Goal: Task Accomplishment & Management: Use online tool/utility

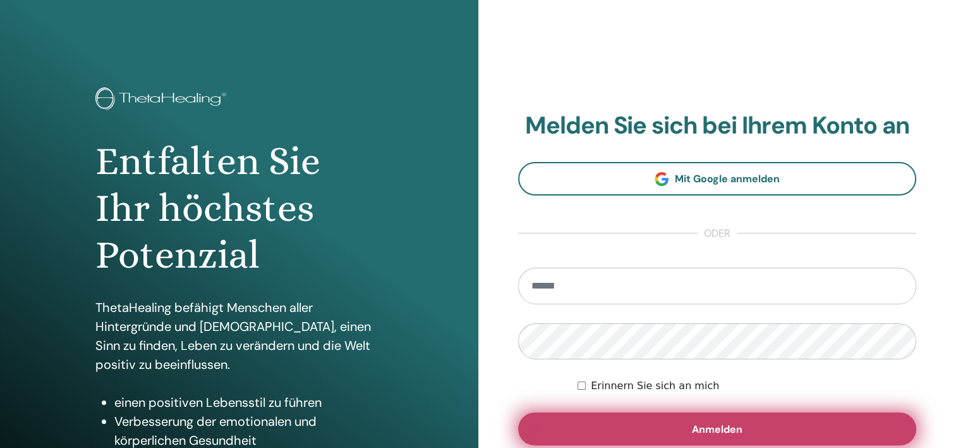
type input "**********"
click at [731, 422] on span "Anmelden" at bounding box center [717, 428] width 51 height 13
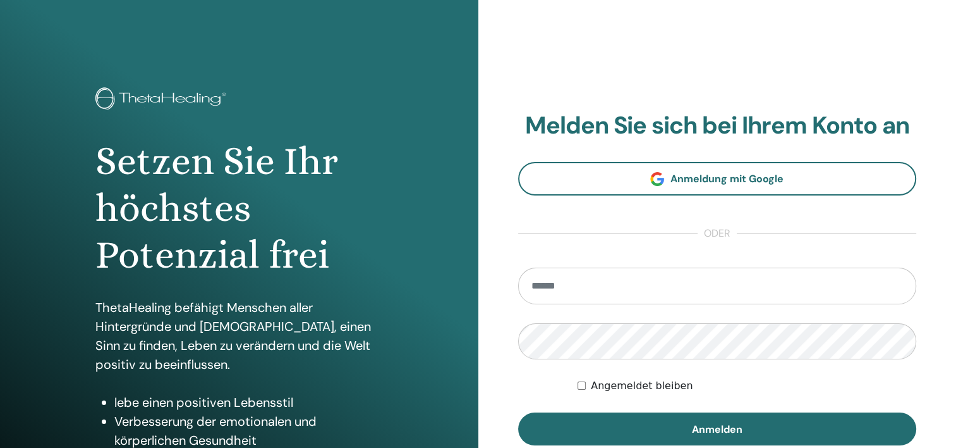
type input "**********"
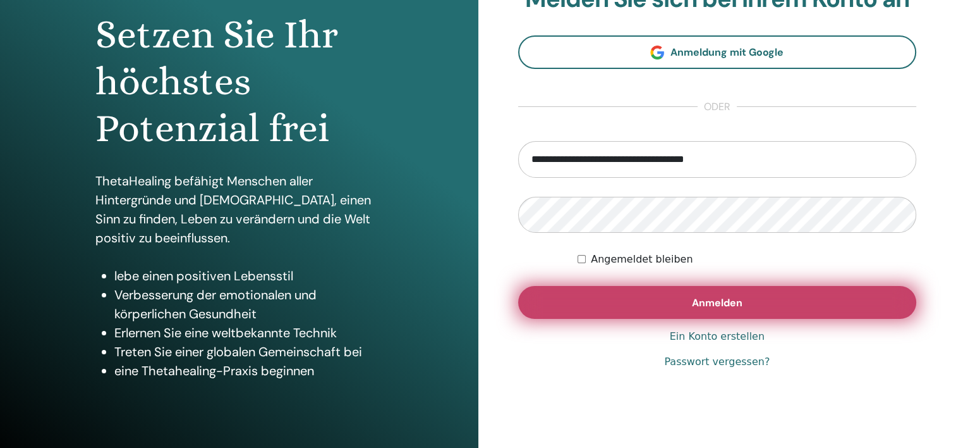
click at [728, 302] on span "Anmelden" at bounding box center [717, 302] width 51 height 13
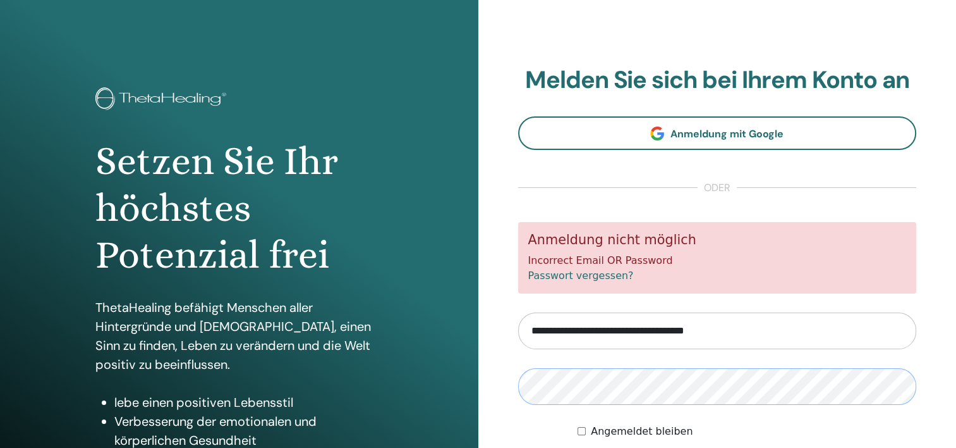
click at [470, 386] on div "Setzen Sie Ihr höchstes Potenzial frei ThetaHealing befähigt Menschen aller Hin…" at bounding box center [478, 303] width 956 height 607
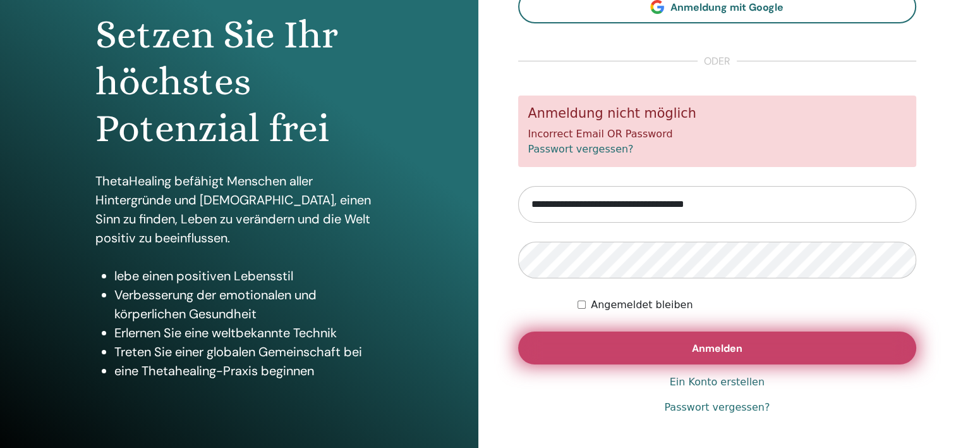
click at [727, 350] on span "Anmelden" at bounding box center [717, 347] width 51 height 13
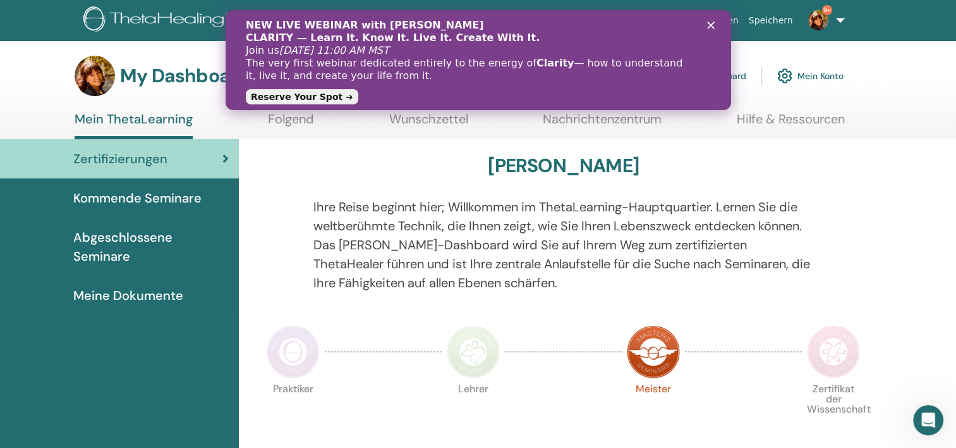
click at [707, 23] on polygon "Schließen" at bounding box center [711, 25] width 8 height 8
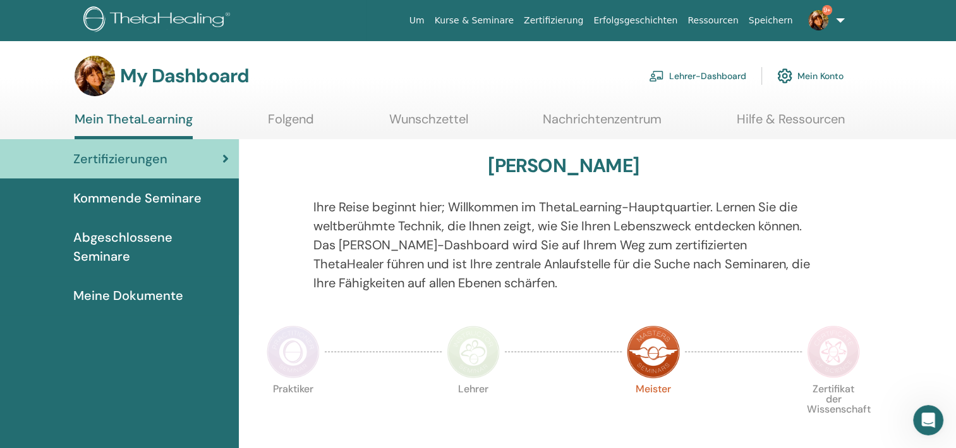
click at [701, 76] on link "Lehrer-Dashboard" at bounding box center [697, 76] width 97 height 28
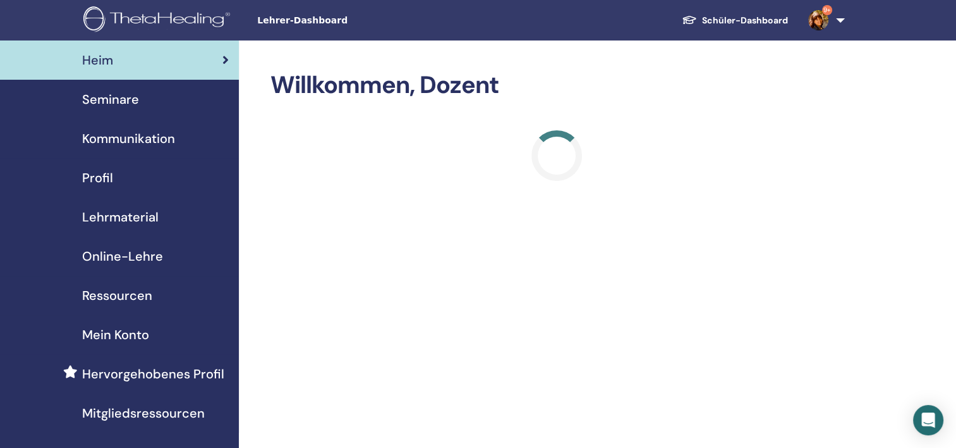
click at [106, 100] on span "Seminare" at bounding box center [110, 99] width 57 height 19
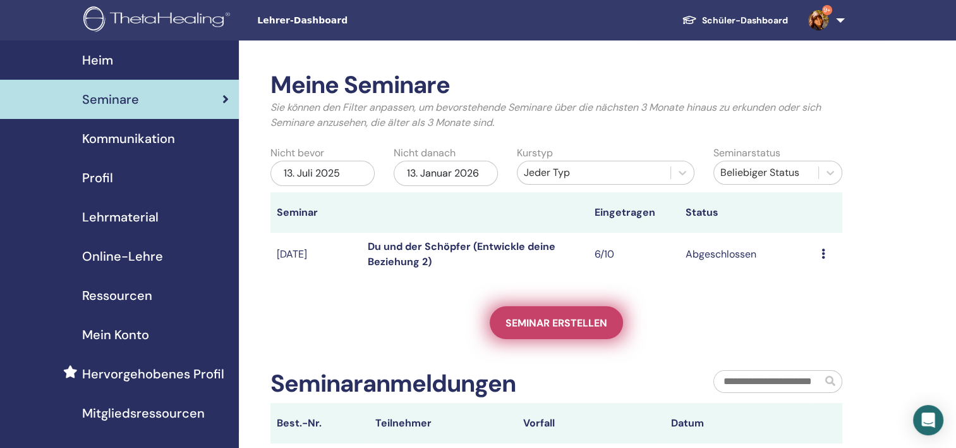
click at [567, 323] on span "Seminar erstellen" at bounding box center [557, 322] width 102 height 13
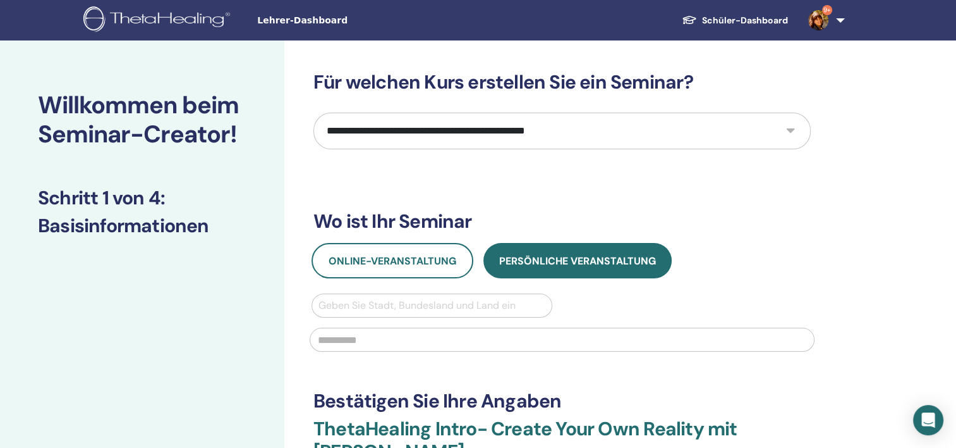
click at [786, 131] on select "**********" at bounding box center [562, 131] width 497 height 37
select select "*"
click at [314, 113] on select "**********" at bounding box center [562, 131] width 497 height 37
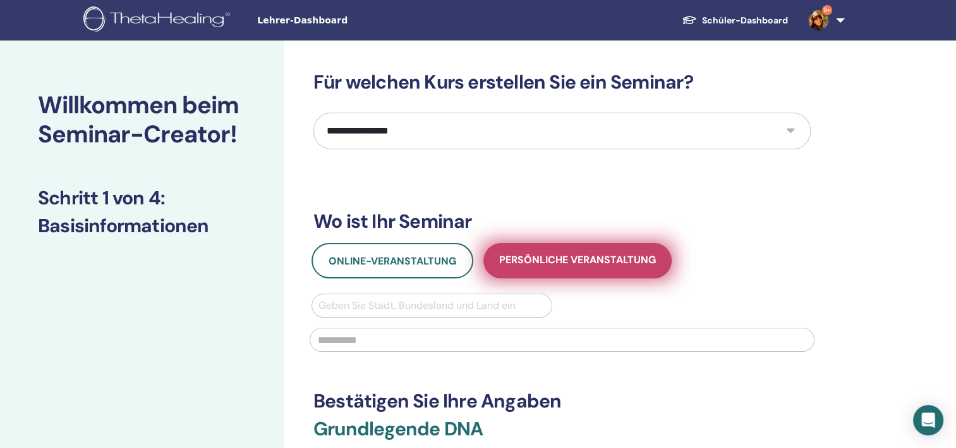
click at [590, 259] on span "Persönliche Veranstaltung" at bounding box center [577, 261] width 157 height 16
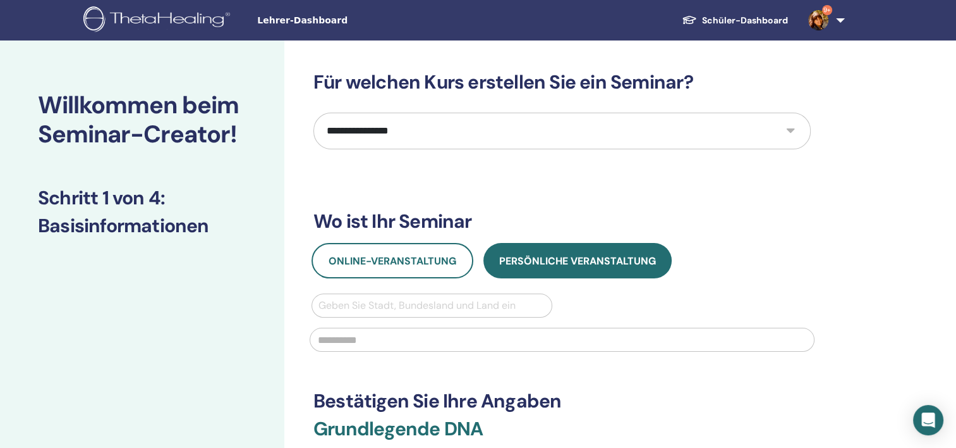
click at [386, 306] on div at bounding box center [432, 305] width 227 height 18
type input "*****"
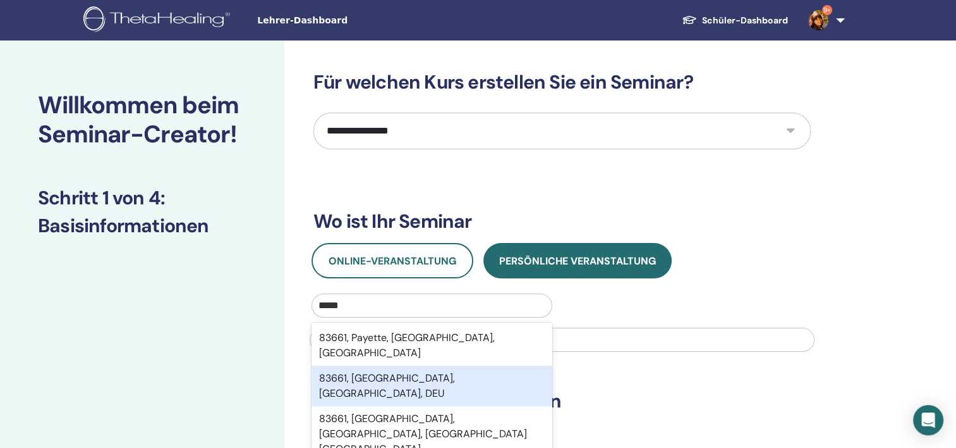
click at [400, 382] on div "83661, Lenggries, Bayern, DEU" at bounding box center [432, 385] width 241 height 40
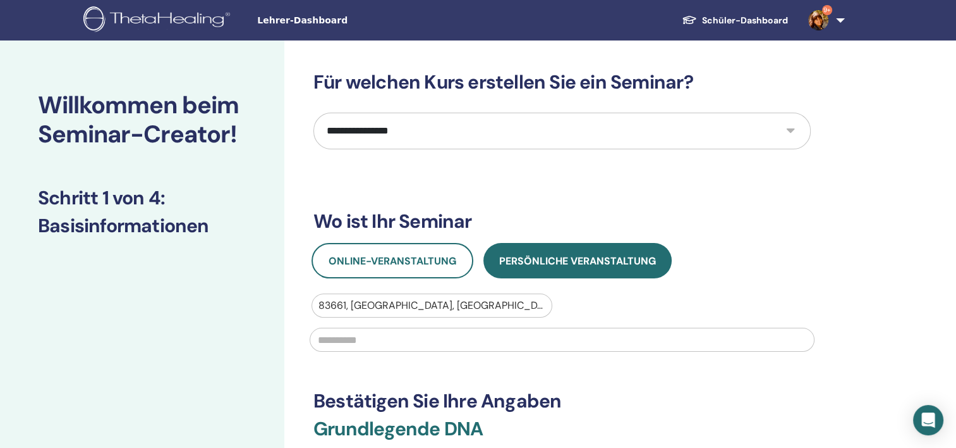
click at [410, 341] on input "text" at bounding box center [562, 339] width 505 height 24
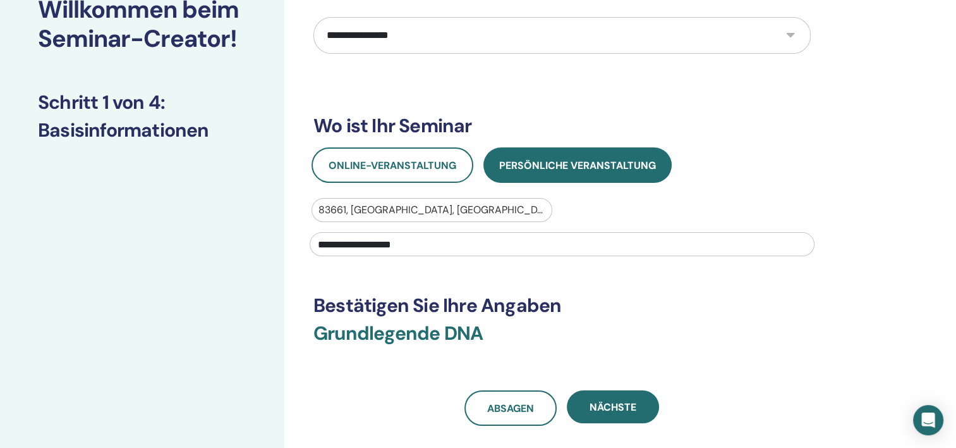
scroll to position [190, 0]
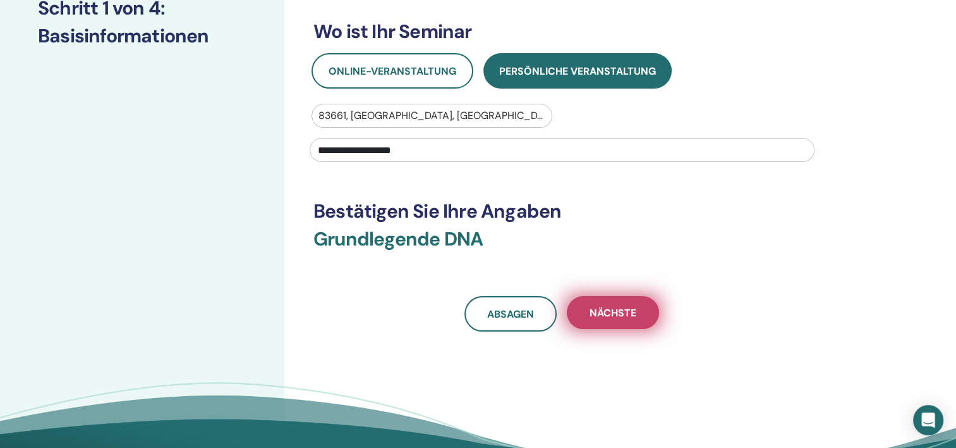
type input "**********"
click at [630, 315] on span "Nächste" at bounding box center [613, 312] width 47 height 13
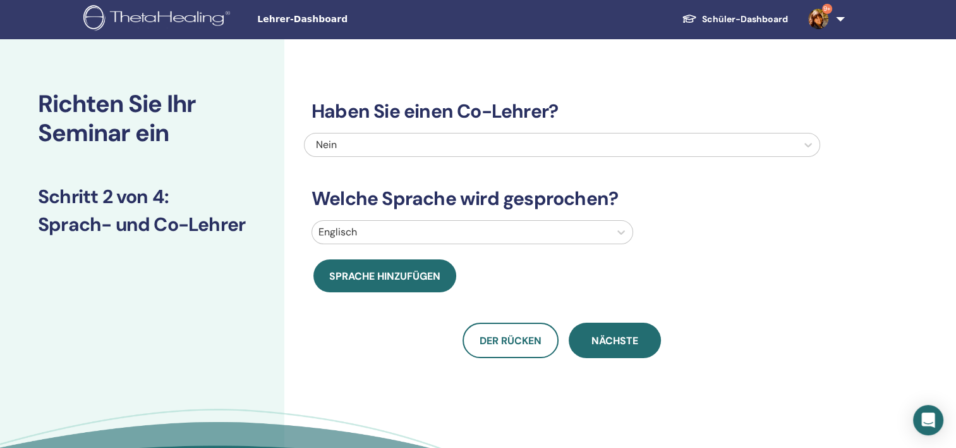
scroll to position [0, 0]
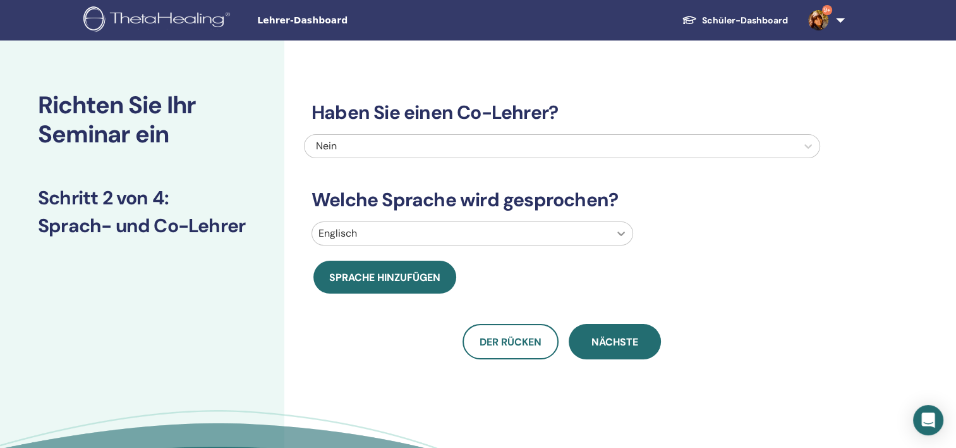
click at [618, 235] on icon at bounding box center [621, 233] width 13 height 13
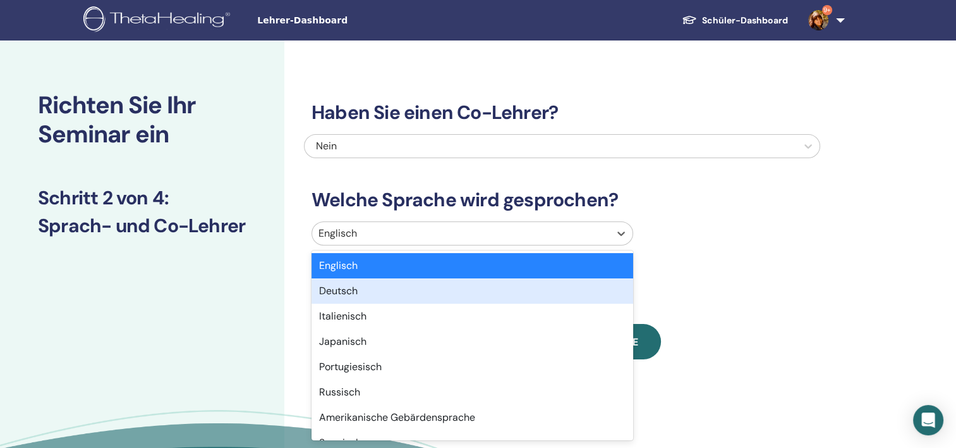
click at [339, 284] on div "Deutsch" at bounding box center [473, 290] width 322 height 25
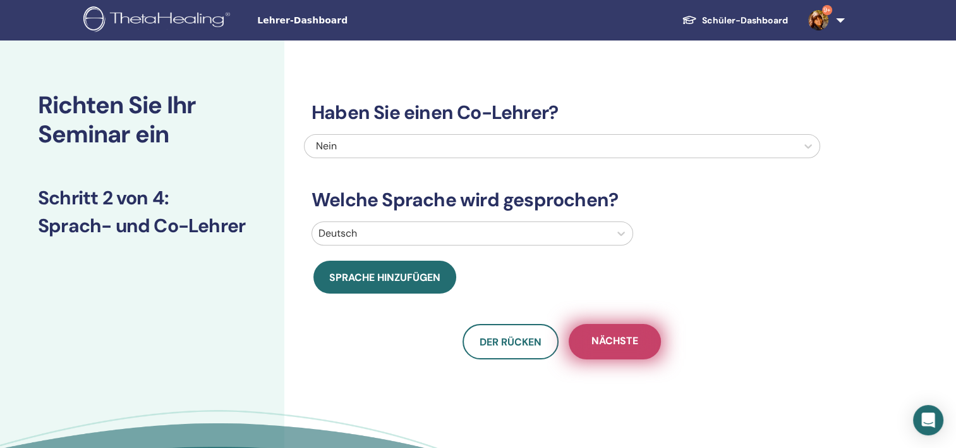
click at [616, 341] on span "Nächste" at bounding box center [615, 342] width 47 height 16
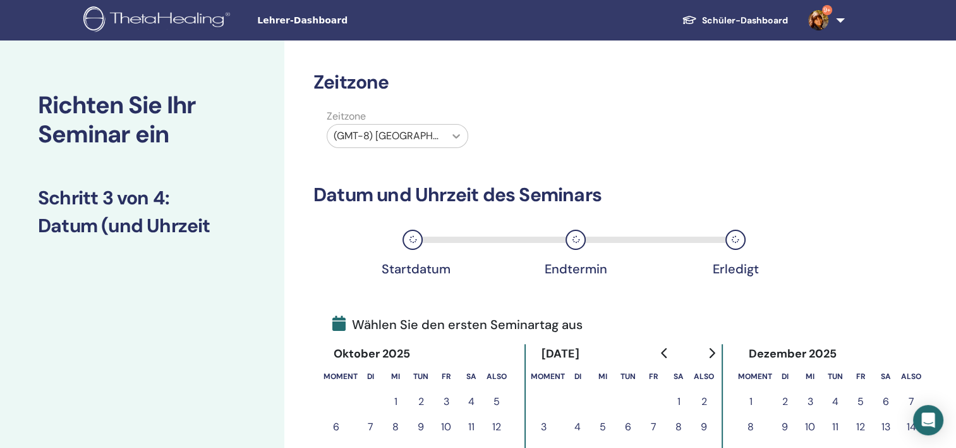
click at [453, 134] on icon at bounding box center [457, 136] width 8 height 4
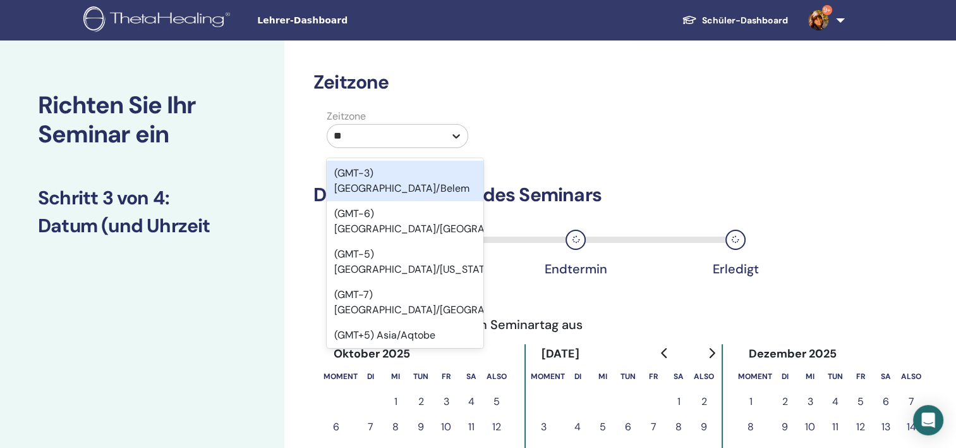
type input "***"
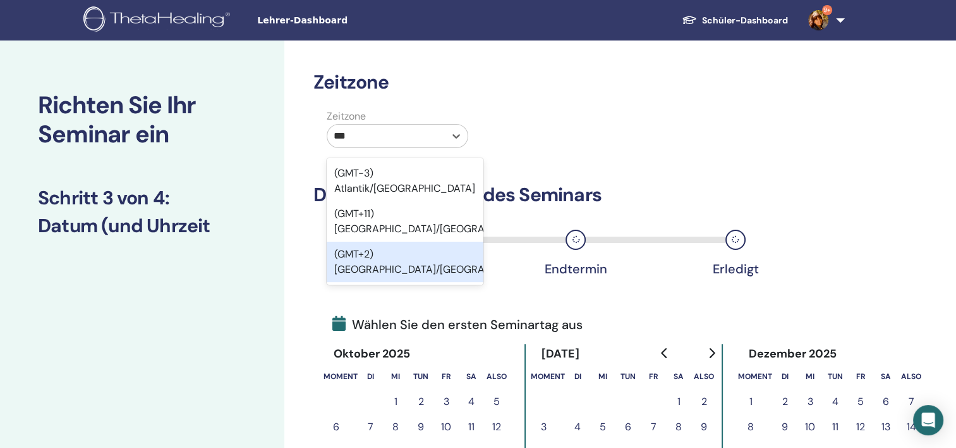
click at [414, 241] on div "(GMT+2) Europa/Berlin" at bounding box center [405, 261] width 157 height 40
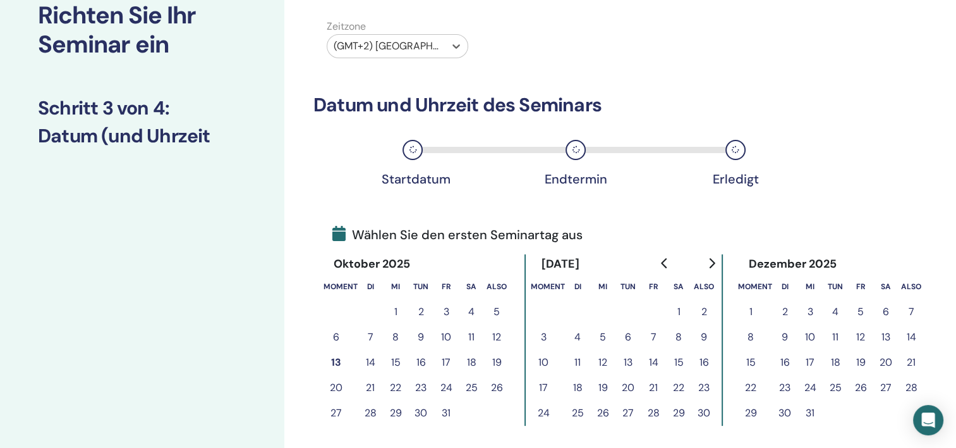
scroll to position [126, 0]
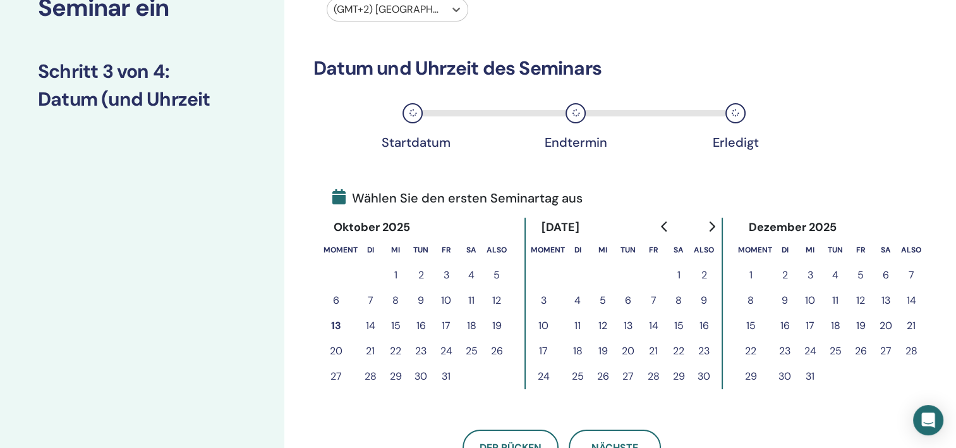
click at [445, 324] on button "17" at bounding box center [446, 325] width 25 height 25
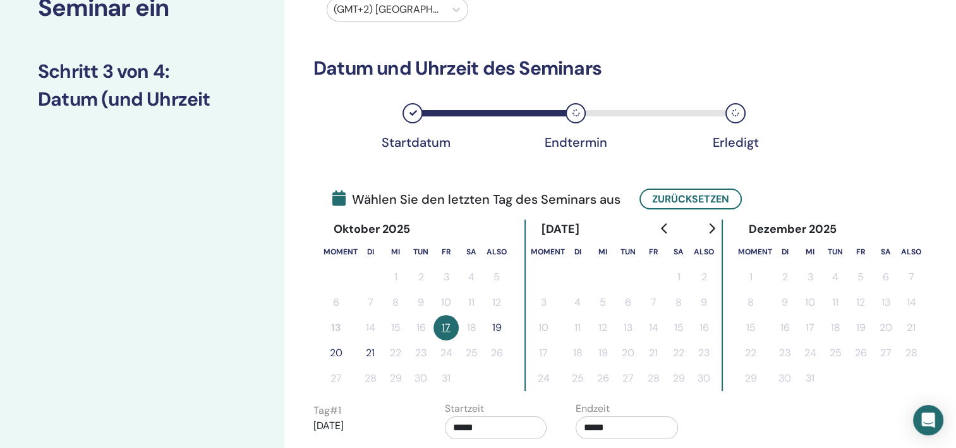
click at [500, 324] on button "19" at bounding box center [496, 327] width 25 height 25
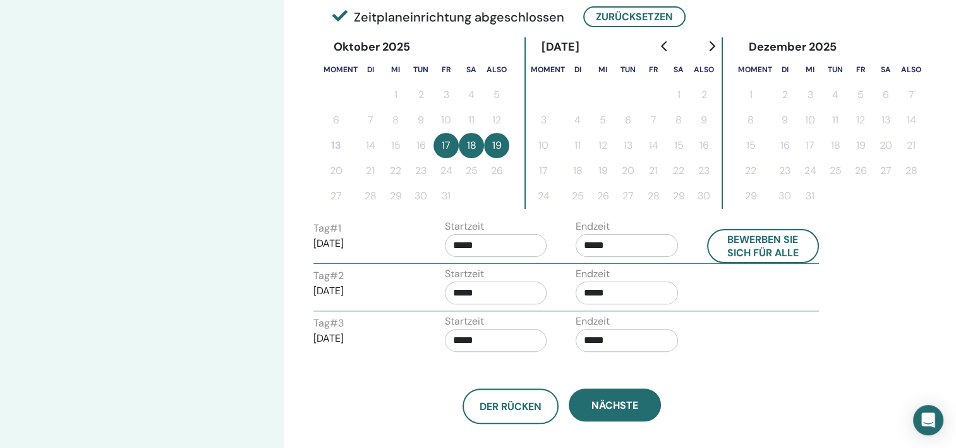
scroll to position [316, 0]
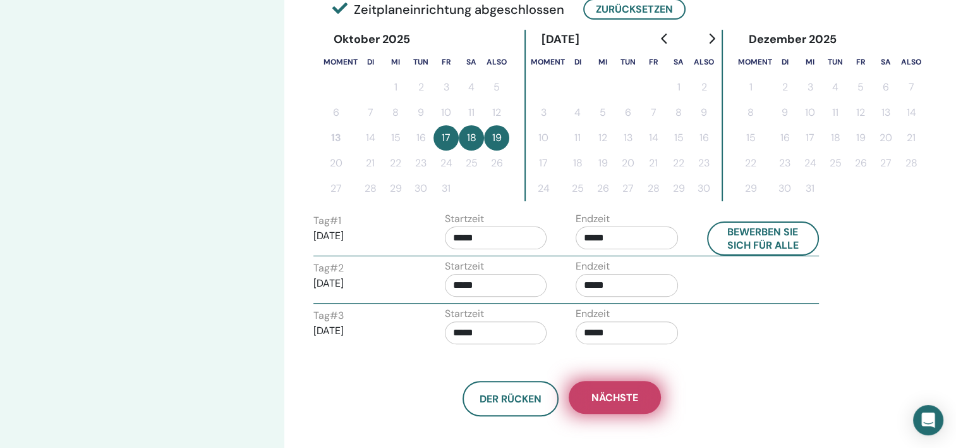
click at [621, 403] on button "Nächste" at bounding box center [615, 397] width 92 height 33
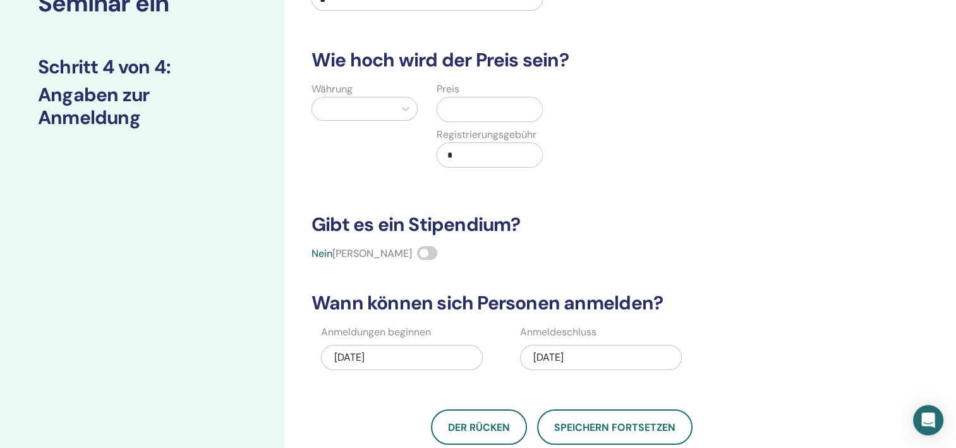
scroll to position [0, 0]
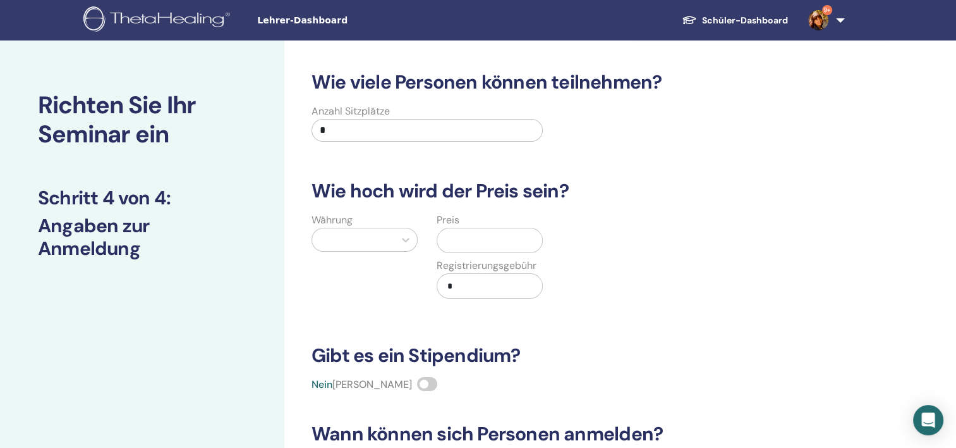
click at [350, 134] on input "*" at bounding box center [427, 130] width 231 height 23
type input "*"
click at [356, 238] on div at bounding box center [354, 240] width 70 height 18
type input "****"
click at [337, 267] on div "Euro (€)" at bounding box center [365, 271] width 106 height 25
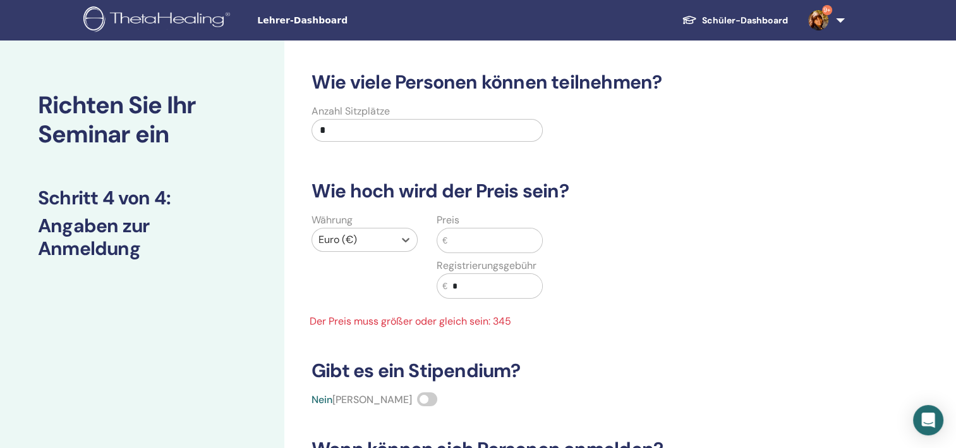
click at [457, 243] on input "text" at bounding box center [495, 240] width 95 height 24
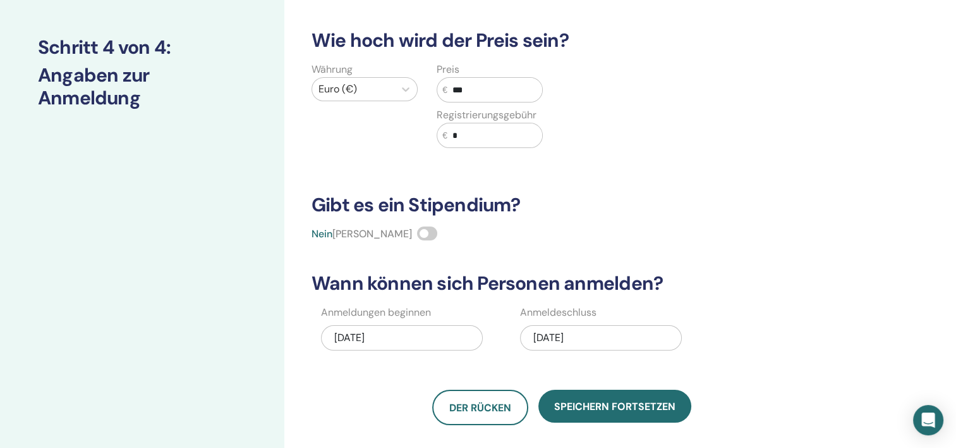
scroll to position [190, 0]
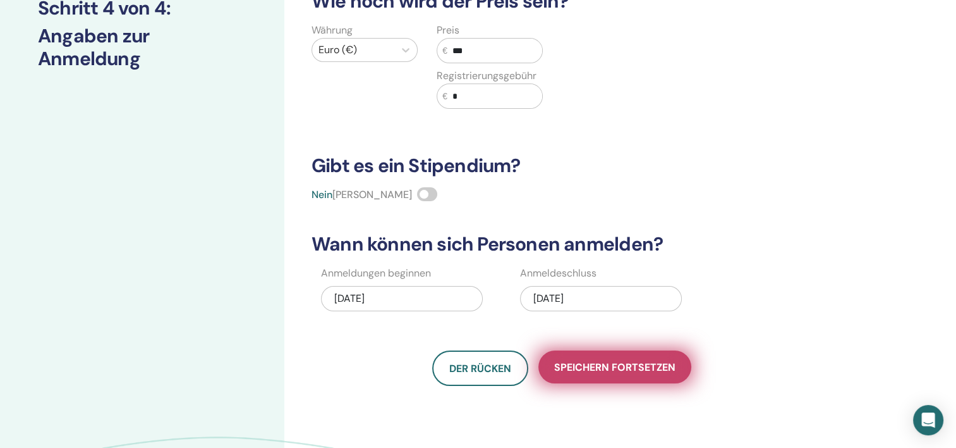
type input "***"
click at [646, 372] on span "Speichern fortsetzen" at bounding box center [614, 366] width 121 height 13
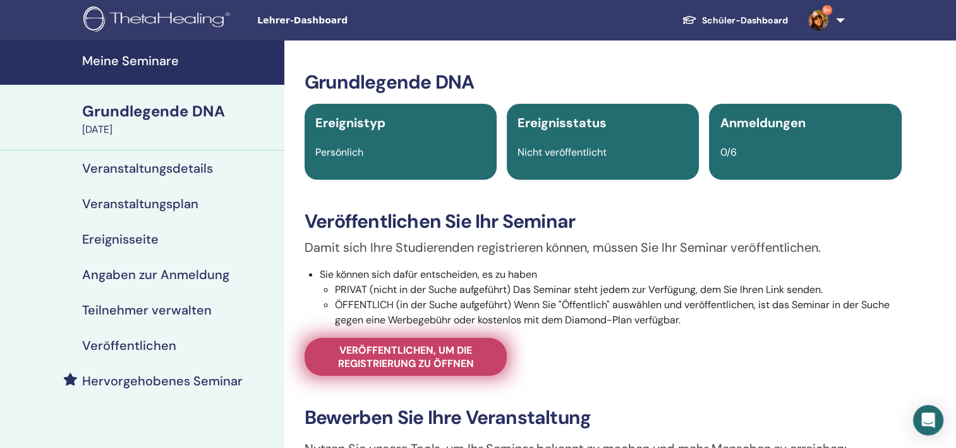
click at [410, 351] on span "Veröffentlichen, um die Registrierung zu öffnen" at bounding box center [405, 356] width 171 height 27
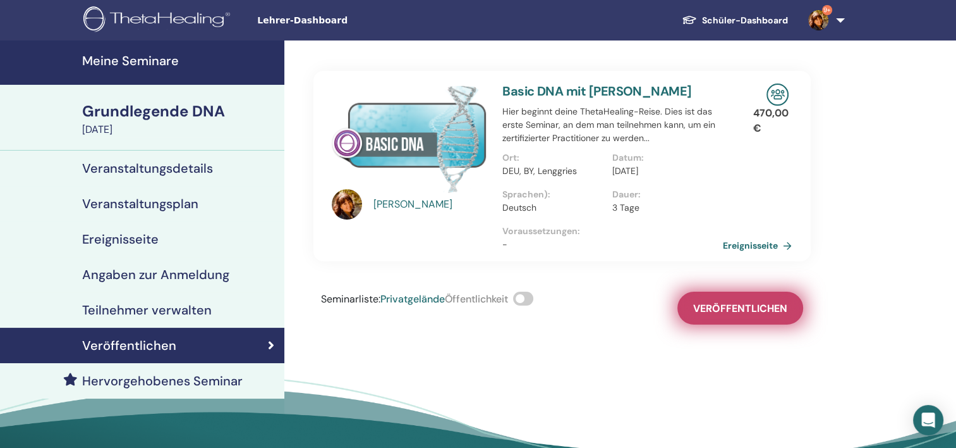
click at [755, 311] on span "Veröffentlichen" at bounding box center [740, 308] width 94 height 13
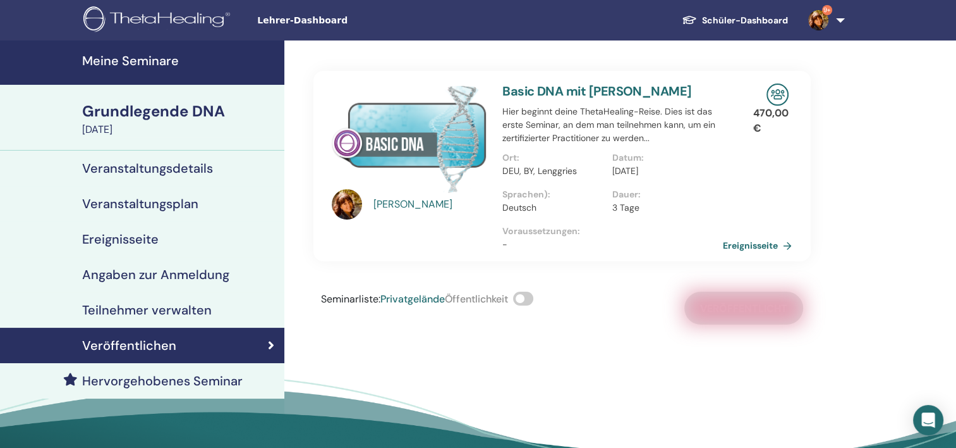
click at [533, 300] on span at bounding box center [523, 298] width 20 height 14
click at [136, 62] on h4 "Meine Seminare" at bounding box center [179, 60] width 195 height 15
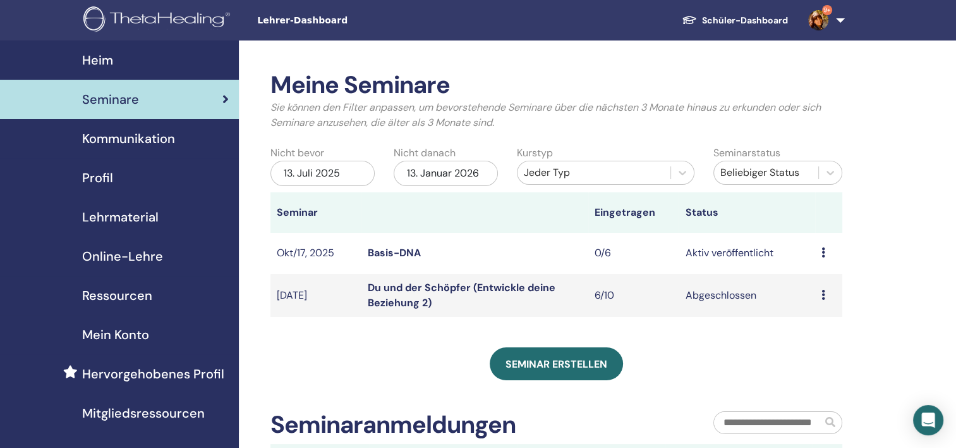
click at [383, 249] on link "Basis-DNA" at bounding box center [394, 252] width 53 height 13
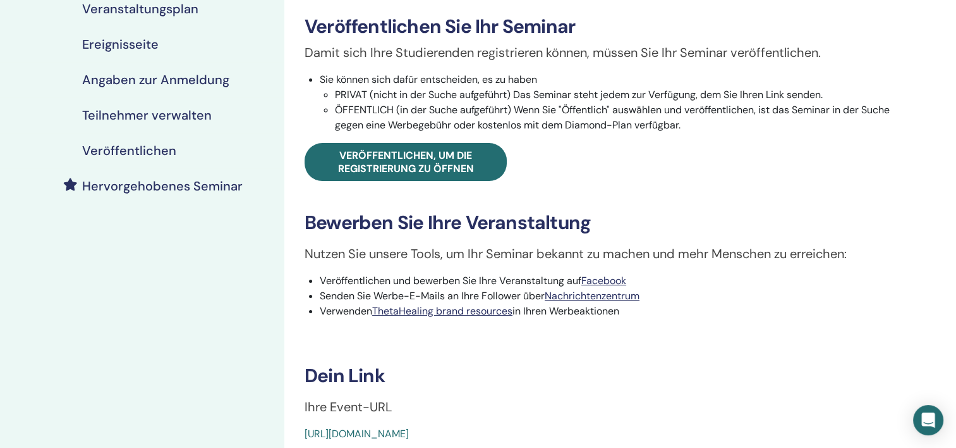
scroll to position [253, 0]
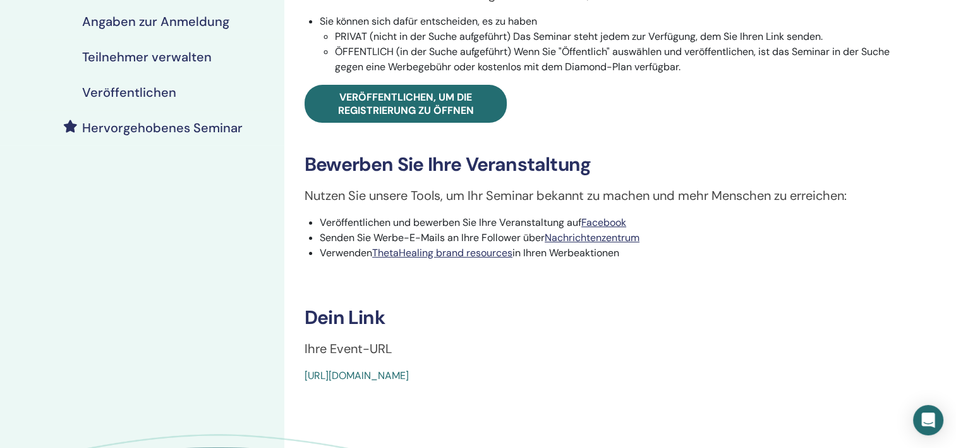
drag, startPoint x: 299, startPoint y: 374, endPoint x: 604, endPoint y: 398, distance: 306.2
click at [604, 398] on div "Grundlegende DNA Ereignistyp Persönlich Ereignisstatus Aktiv veröffentlicht Anm…" at bounding box center [603, 174] width 638 height 772
copy link "[URL][DOMAIN_NAME]"
click at [461, 326] on h3 "Dein Link" at bounding box center [603, 317] width 597 height 23
drag, startPoint x: 300, startPoint y: 378, endPoint x: 614, endPoint y: 384, distance: 314.8
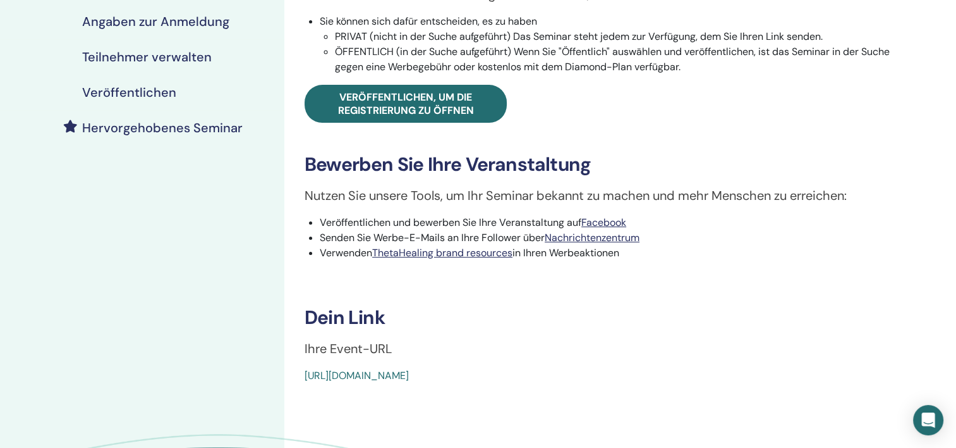
click at [614, 384] on div "Grundlegende DNA Ereignistyp Persönlich Ereignisstatus Aktiv veröffentlicht Anm…" at bounding box center [603, 174] width 638 height 772
copy link "https://www.thetahealing.com/seminar-379884-details.html"
